Goal: Check status: Check status

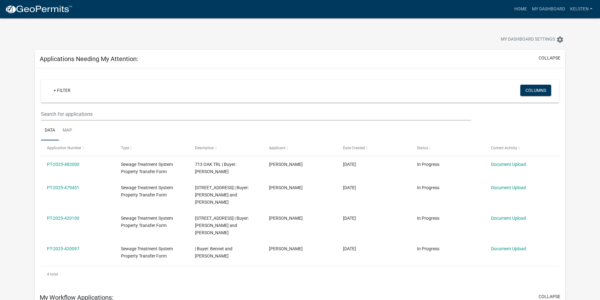
select select "3: 100"
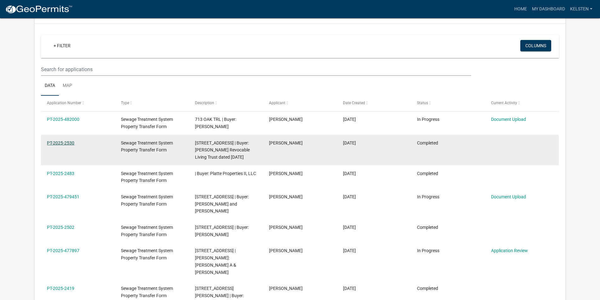
click at [70, 140] on link "PT-2025-2530" at bounding box center [60, 142] width 27 height 5
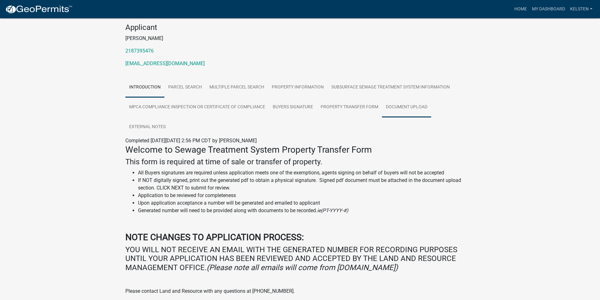
click at [419, 97] on link "Document Upload" at bounding box center [406, 107] width 49 height 20
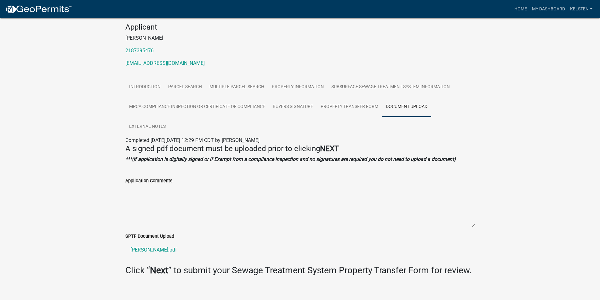
scroll to position [71, 0]
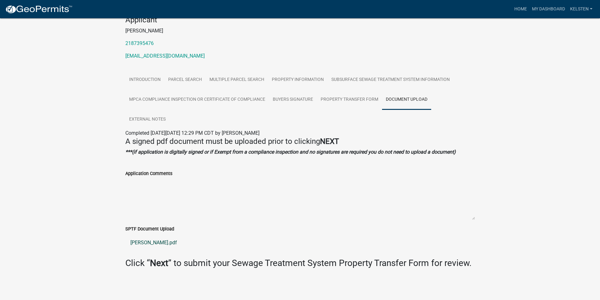
click at [156, 245] on link "[PERSON_NAME].pdf" at bounding box center [300, 242] width 350 height 15
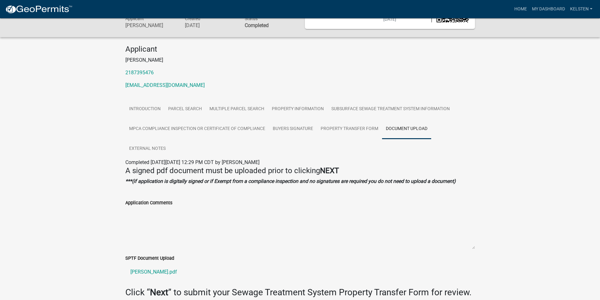
scroll to position [0, 0]
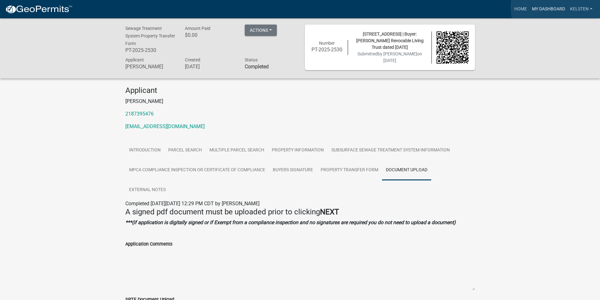
click at [558, 7] on link "My Dashboard" at bounding box center [548, 9] width 38 height 12
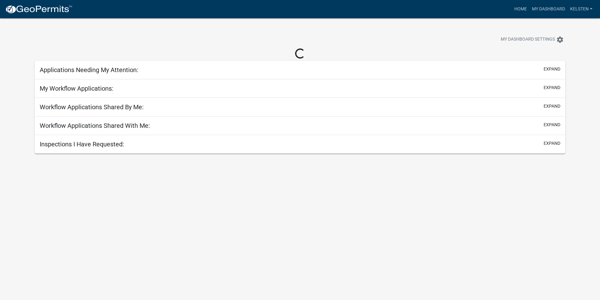
select select "3: 100"
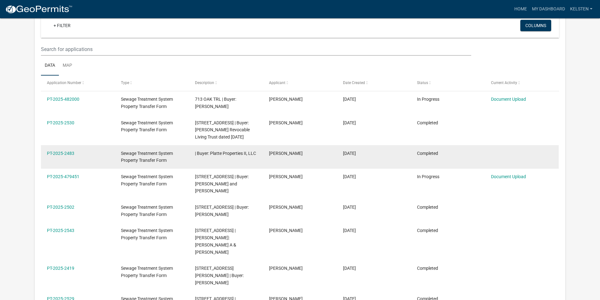
scroll to position [315, 0]
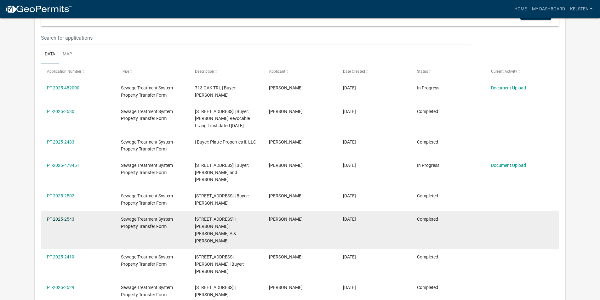
click at [55, 217] on link "PT-2025-2543" at bounding box center [60, 219] width 27 height 5
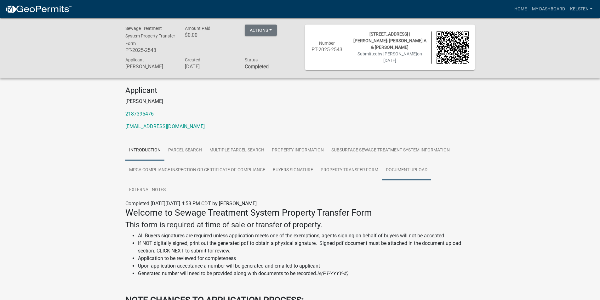
click at [418, 172] on link "Document Upload" at bounding box center [406, 170] width 49 height 20
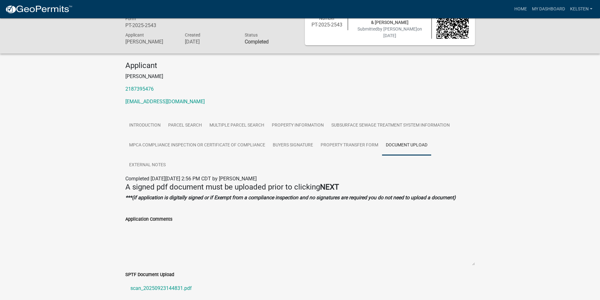
scroll to position [71, 0]
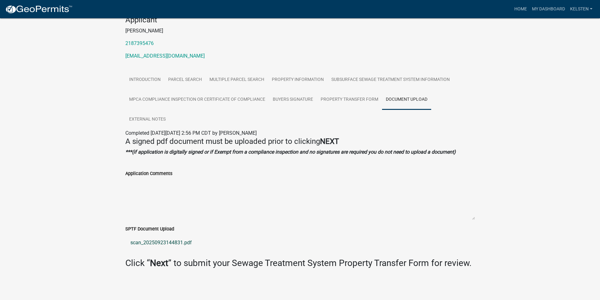
click at [146, 240] on link "scan_20250923144831.pdf" at bounding box center [300, 242] width 350 height 15
click at [554, 7] on link "My Dashboard" at bounding box center [548, 9] width 38 height 12
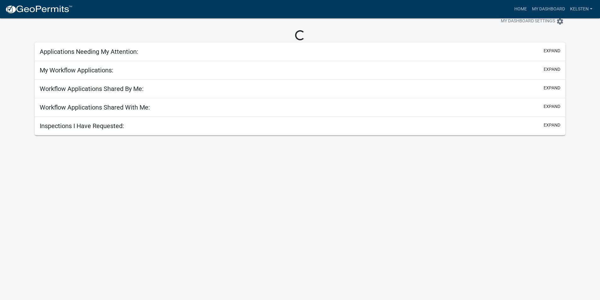
scroll to position [18, 0]
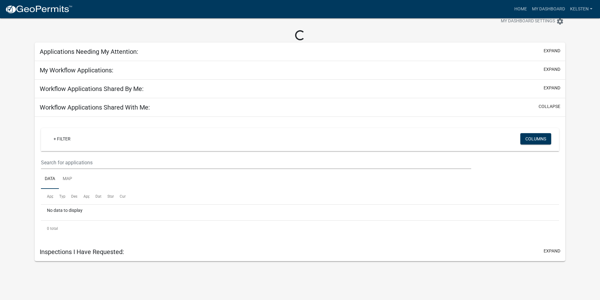
select select "3: 100"
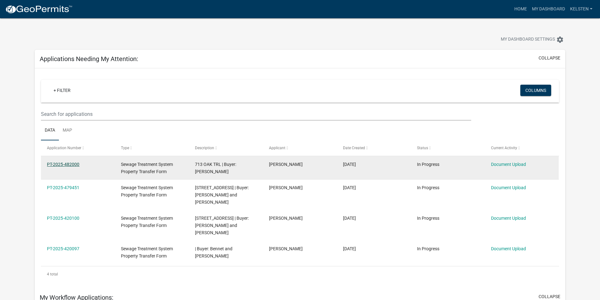
click at [69, 162] on link "PT-2025-482000" at bounding box center [63, 164] width 32 height 5
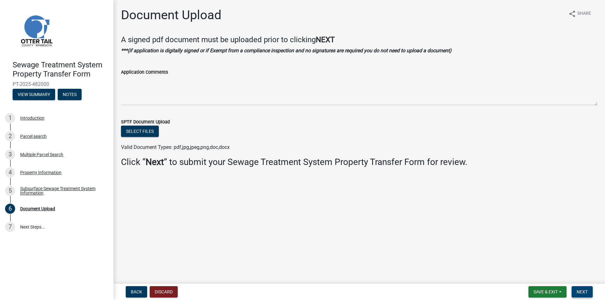
click at [589, 288] on button "Next" at bounding box center [581, 291] width 21 height 11
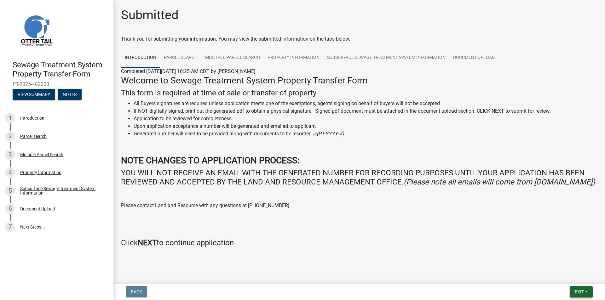
click at [572, 288] on button "Exit" at bounding box center [580, 291] width 23 height 11
click at [564, 280] on button "Save & Exit" at bounding box center [567, 275] width 50 height 15
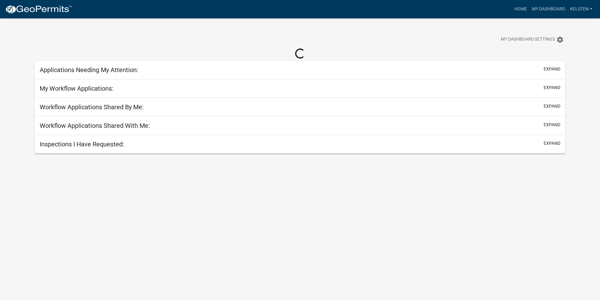
select select "3: 100"
